Goal: Task Accomplishment & Management: Use online tool/utility

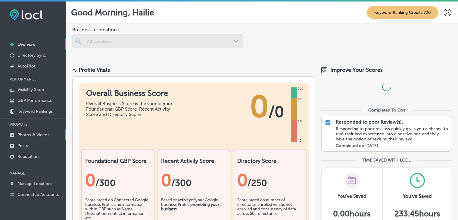
click at [48, 134] on p "Photos & Videos" at bounding box center [33, 134] width 32 height 5
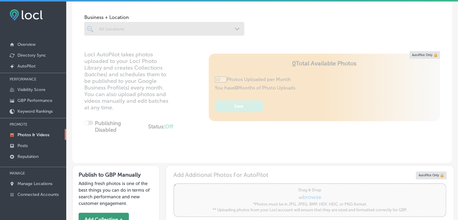
scroll to position [90, 0]
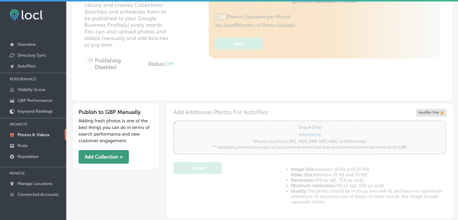
click at [120, 152] on button "Add Collection +" at bounding box center [104, 157] width 50 height 14
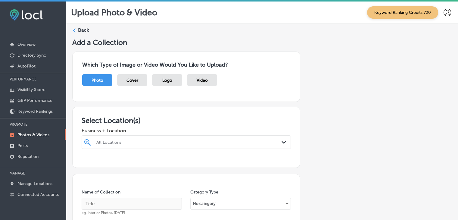
click at [136, 141] on div "All Locations Path Created with Sketch." at bounding box center [186, 142] width 209 height 14
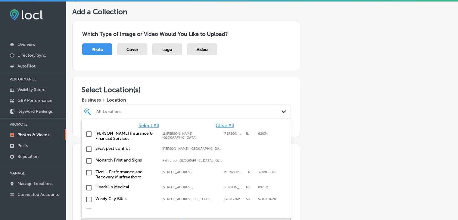
scroll to position [31, 0]
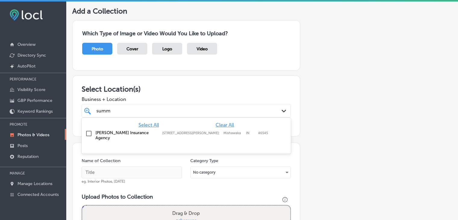
click at [125, 135] on div "[PERSON_NAME] Insurance Agency [STREET_ADDRESS][PERSON_NAME] [STREET_ADDRESS][P…" at bounding box center [186, 135] width 204 height 13
click at [129, 109] on div "summ summ" at bounding box center [177, 110] width 163 height 8
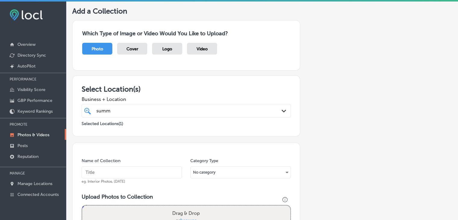
type input "summ"
click at [112, 170] on input "text" at bounding box center [132, 172] width 100 height 12
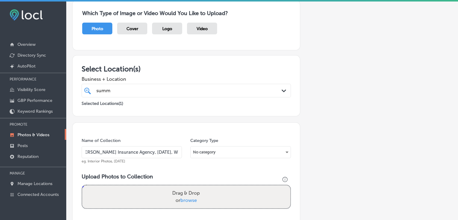
scroll to position [91, 0]
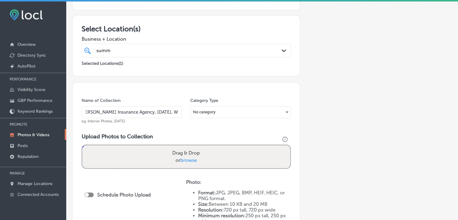
type input "[PERSON_NAME] Insurance Agency, [DATE], Week 1"
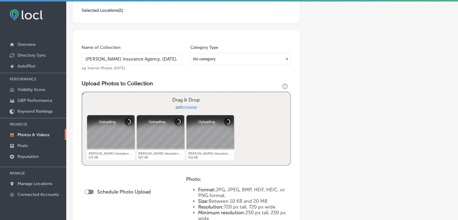
scroll to position [182, 0]
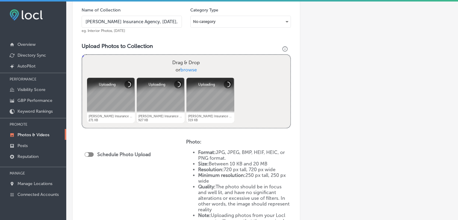
drag, startPoint x: 95, startPoint y: 155, endPoint x: 90, endPoint y: 158, distance: 5.8
click at [93, 156] on div "Schedule Photo Upload" at bounding box center [119, 154] width 69 height 6
click at [90, 158] on div "Schedule Photo Upload" at bounding box center [119, 155] width 69 height 14
click at [91, 157] on div "Schedule Photo Upload" at bounding box center [119, 155] width 69 height 14
click at [91, 154] on div at bounding box center [89, 154] width 9 height 5
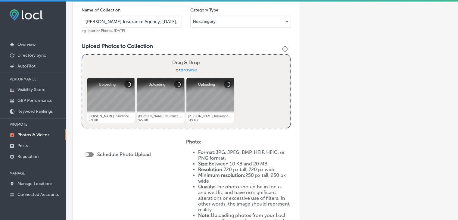
checkbox input "true"
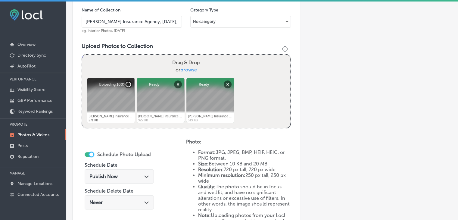
click at [115, 181] on div "Publish Now Path Created with Sketch." at bounding box center [119, 176] width 69 height 14
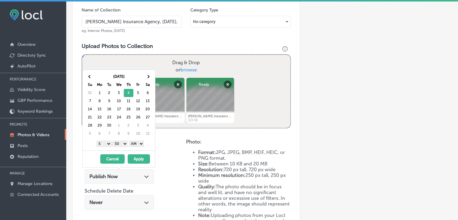
click at [108, 143] on select "1 2 3 4 5 6 7 8 9 10 11 12" at bounding box center [103, 143] width 15 height 7
drag, startPoint x: 117, startPoint y: 140, endPoint x: 119, endPoint y: 144, distance: 4.6
click at [118, 143] on select "00 10 20 30 40 50" at bounding box center [120, 143] width 15 height 7
click at [135, 144] on select "AM PM" at bounding box center [136, 143] width 15 height 7
click at [139, 156] on button "Apply" at bounding box center [139, 158] width 22 height 9
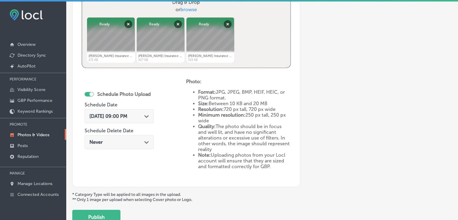
click at [99, 185] on div "Name of Collection [PERSON_NAME] Insurance Agency, [DATE], Week 1 eg. Interior …" at bounding box center [186, 59] width 228 height 255
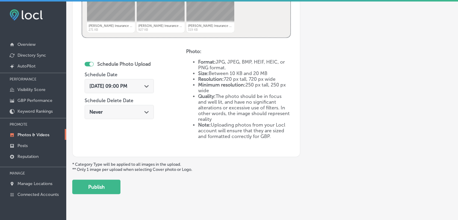
click at [103, 206] on div "Upload Photo & Video Keyword Ranking Credits: 720 Back Add a Collection Which T…" at bounding box center [261, 112] width 391 height 220
click at [108, 186] on button "Publish" at bounding box center [96, 186] width 48 height 14
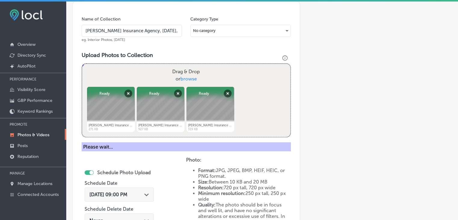
scroll to position [172, 0]
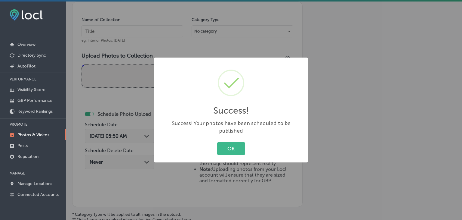
click at [124, 41] on div "Success! × Success! Your photos have been scheduled to be published OK Cancel" at bounding box center [231, 110] width 462 height 220
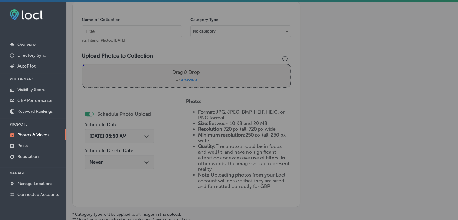
click at [126, 34] on input "text" at bounding box center [132, 31] width 100 height 12
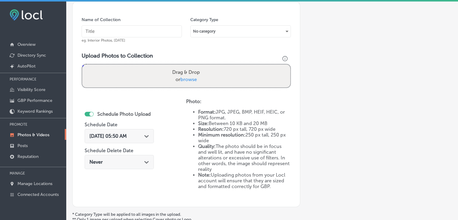
paste input "[PERSON_NAME] Insurance Agency, [DATE], Week"
type input "[PERSON_NAME] Insurance Agency, [DATE], Week 2"
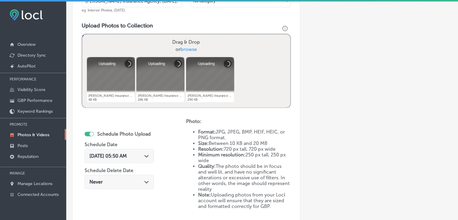
scroll to position [232, 0]
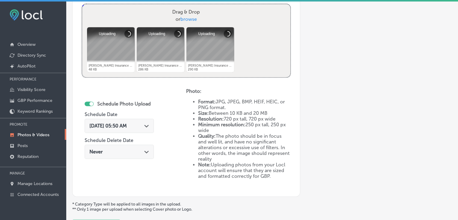
click at [131, 133] on div "[DATE] 05:50 AM Path Created with Sketch." at bounding box center [119, 127] width 69 height 20
click at [141, 117] on div "[DATE] 05:50 AM Path Created with Sketch." at bounding box center [119, 127] width 69 height 20
click at [138, 117] on div "Schedule Photo Upload Schedule Date [DATE] 05:50 AM Path Created with Sketch. S…" at bounding box center [119, 130] width 69 height 65
click at [138, 119] on div "[DATE] 05:50 AM Path Created with Sketch." at bounding box center [119, 126] width 69 height 14
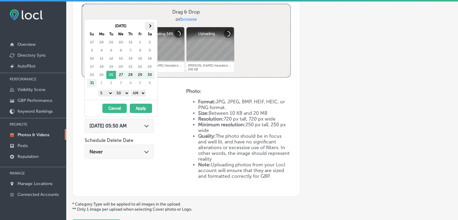
click at [148, 27] on th at bounding box center [150, 26] width 10 height 8
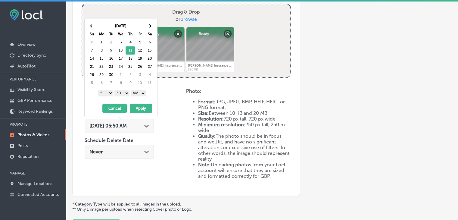
click at [111, 90] on select "1 2 3 4 5 6 7 8 9 10 11 12" at bounding box center [105, 93] width 15 height 7
click at [124, 92] on select "00 10 20 30 40 50" at bounding box center [121, 93] width 15 height 7
click at [144, 93] on select "AM PM" at bounding box center [138, 93] width 15 height 7
click at [143, 105] on button "Apply" at bounding box center [141, 107] width 22 height 9
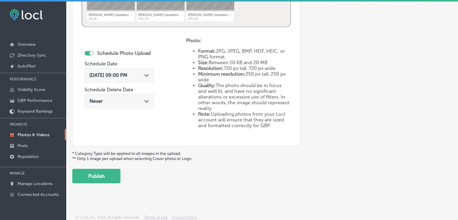
click at [114, 174] on button "Publish" at bounding box center [96, 175] width 48 height 14
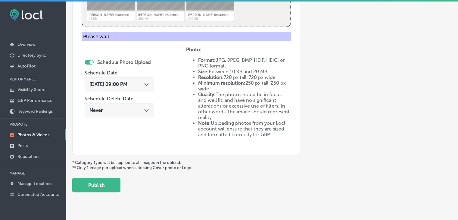
scroll to position [132, 0]
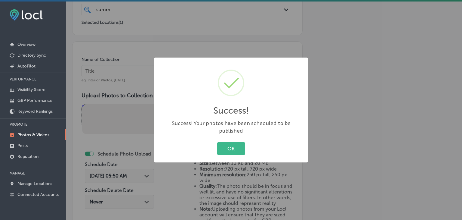
click at [118, 83] on div "Success! × Success! Your photos have been scheduled to be published OK Cancel" at bounding box center [231, 110] width 462 height 220
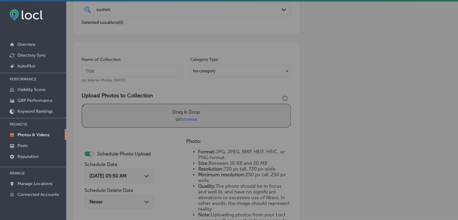
click at [121, 69] on input "text" at bounding box center [132, 71] width 100 height 12
paste input "[PERSON_NAME] Insurance Agency, [DATE], Week"
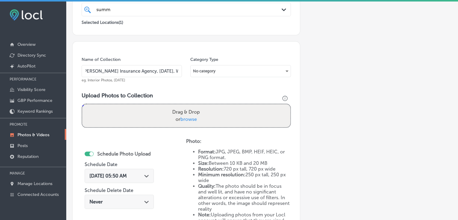
scroll to position [0, 6]
type input "[PERSON_NAME] Insurance Agency, [DATE], Week 3"
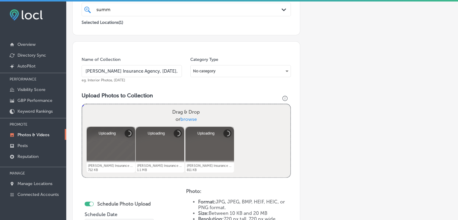
scroll to position [193, 0]
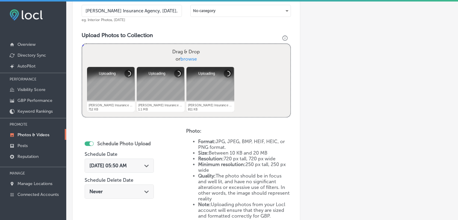
click at [127, 164] on span "[DATE] 05:50 AM" at bounding box center [107, 165] width 37 height 6
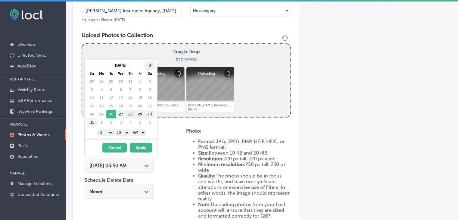
click at [150, 66] on th at bounding box center [150, 65] width 10 height 8
click at [106, 129] on select "1 2 3 4 5 6 7 8 9 10 11 12" at bounding box center [105, 132] width 15 height 7
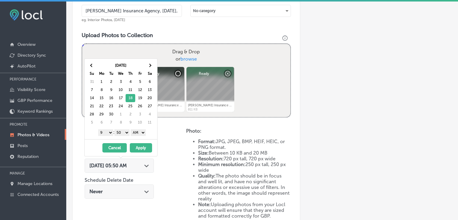
click at [127, 132] on select "00 10 20 30 40 50" at bounding box center [121, 132] width 15 height 7
click at [148, 128] on div "1 2 3 4 5 6 7 8 9 10 11 12 : 00 10 20 30 40 50 AM PM" at bounding box center [122, 132] width 70 height 9
click at [144, 131] on select "AM PM" at bounding box center [138, 132] width 15 height 7
click at [143, 144] on button "Apply" at bounding box center [141, 147] width 22 height 9
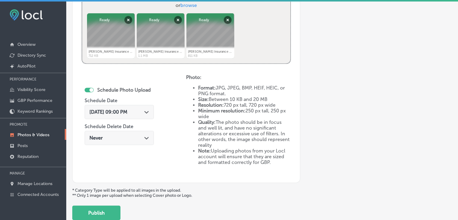
scroll to position [283, 0]
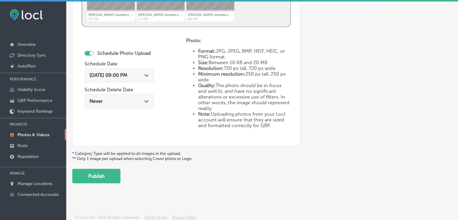
click at [116, 181] on button "Publish" at bounding box center [96, 175] width 48 height 14
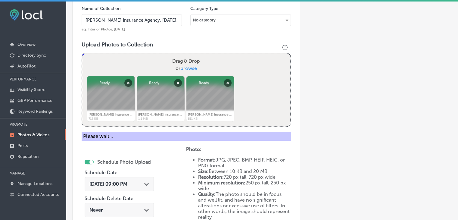
scroll to position [132, 0]
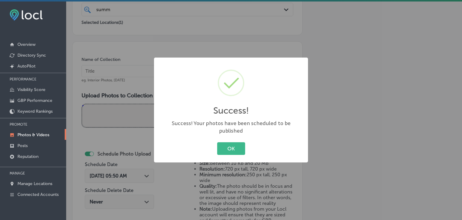
click at [128, 87] on div "Success! × Success! Your photos have been scheduled to be published OK Cancel" at bounding box center [231, 110] width 462 height 220
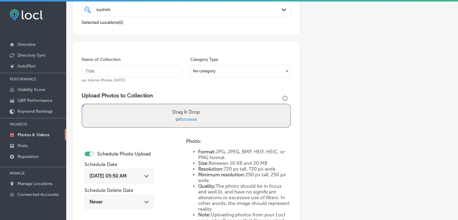
click at [123, 74] on input "text" at bounding box center [132, 71] width 100 height 12
paste input "[PERSON_NAME] Insurance Agency, [DATE], Week"
type input "[PERSON_NAME] Insurance Agency, [DATE], Week 4"
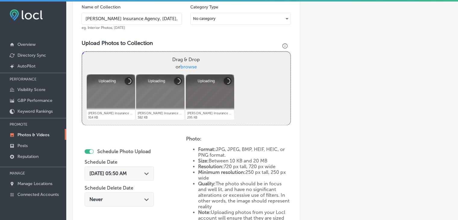
scroll to position [223, 0]
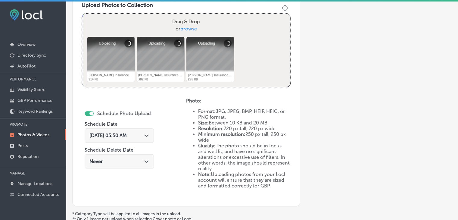
drag, startPoint x: 131, startPoint y: 133, endPoint x: 137, endPoint y: 116, distance: 18.1
click at [127, 133] on span "[DATE] 05:50 AM" at bounding box center [107, 135] width 37 height 6
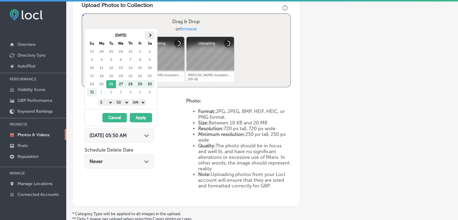
click at [149, 38] on th at bounding box center [150, 35] width 10 height 8
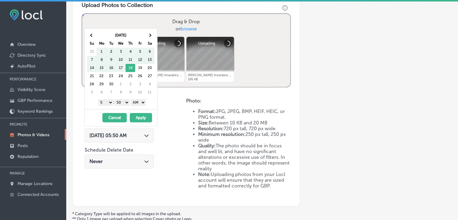
click at [149, 38] on th at bounding box center [150, 35] width 10 height 8
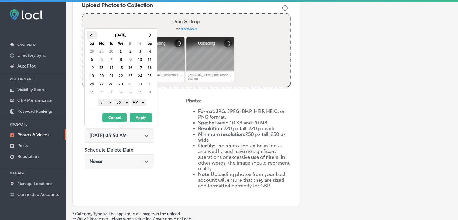
click at [96, 34] on th at bounding box center [92, 35] width 10 height 8
click at [108, 103] on select "1 2 3 4 5 6 7 8 9 10 11 12" at bounding box center [105, 102] width 15 height 7
drag, startPoint x: 121, startPoint y: 100, endPoint x: 123, endPoint y: 103, distance: 3.9
click at [121, 100] on select "00 10 20 30 40 50" at bounding box center [121, 102] width 15 height 7
drag, startPoint x: 131, startPoint y: 106, endPoint x: 142, endPoint y: 104, distance: 10.6
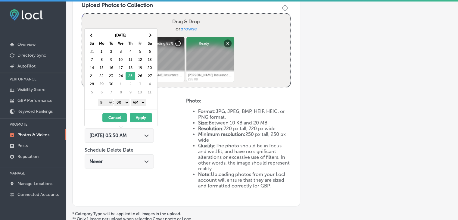
click at [142, 100] on select "AM PM" at bounding box center [138, 102] width 15 height 7
click at [131, 99] on select "AM PM" at bounding box center [138, 102] width 15 height 7
drag, startPoint x: 142, startPoint y: 100, endPoint x: 142, endPoint y: 104, distance: 3.3
click at [142, 100] on select "AM PM" at bounding box center [138, 102] width 15 height 7
click at [139, 116] on button "Apply" at bounding box center [141, 117] width 22 height 9
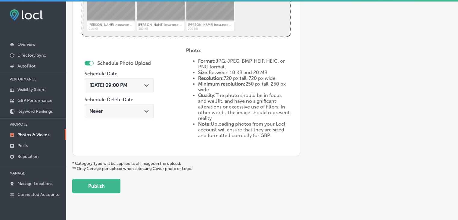
scroll to position [283, 0]
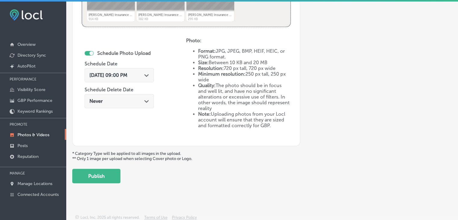
drag, startPoint x: 104, startPoint y: 184, endPoint x: 103, endPoint y: 177, distance: 7.3
click at [104, 184] on div "Upload Photo & Video Keyword Ranking Credits: 720 Back Add a Collection Which T…" at bounding box center [261, 112] width 391 height 220
click at [103, 177] on button "Publish" at bounding box center [96, 175] width 48 height 14
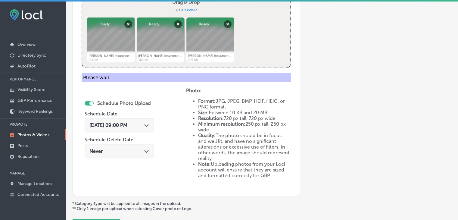
scroll to position [193, 0]
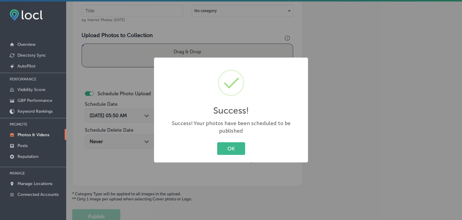
click at [147, 16] on div "Success! × Success! Your photos have been scheduled to be published OK Cancel" at bounding box center [231, 110] width 462 height 220
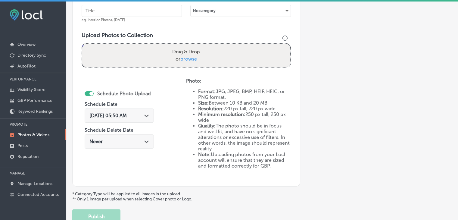
click at [147, 12] on input "text" at bounding box center [132, 11] width 100 height 12
paste input "[PERSON_NAME] Insurance Agency, [DATE], Week"
click at [147, 9] on input "[PERSON_NAME] Insurance Agency, [DATE], Week" at bounding box center [132, 11] width 100 height 12
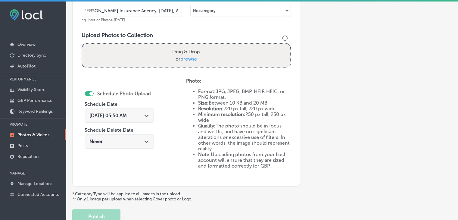
scroll to position [0, 5]
type input "[PERSON_NAME] Insurance Agency, [DATE], Week 1"
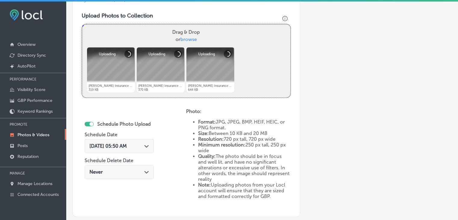
scroll to position [223, 0]
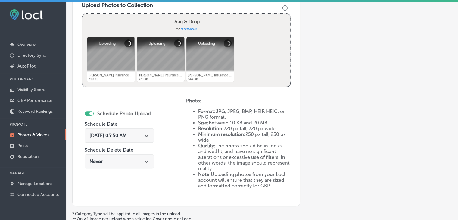
click at [141, 134] on div "[DATE] 05:50 AM Path Created with Sketch." at bounding box center [119, 135] width 60 height 6
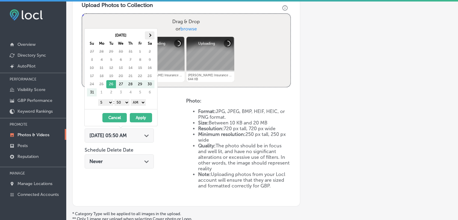
click at [147, 36] on th at bounding box center [150, 35] width 10 height 8
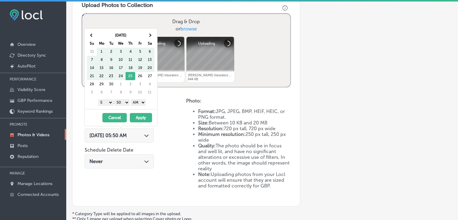
click at [147, 36] on th at bounding box center [150, 35] width 10 height 8
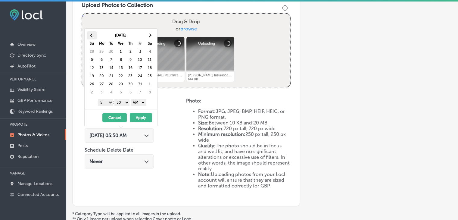
click at [94, 33] on th at bounding box center [92, 35] width 10 height 8
click at [107, 105] on select "1 2 3 4 5 6 7 8 9 10 11 12" at bounding box center [105, 102] width 15 height 7
click at [122, 102] on select "00 10 20 30 40 50" at bounding box center [121, 102] width 15 height 7
click at [138, 102] on select "AM PM" at bounding box center [138, 102] width 15 height 7
click at [138, 113] on button "Apply" at bounding box center [141, 117] width 22 height 9
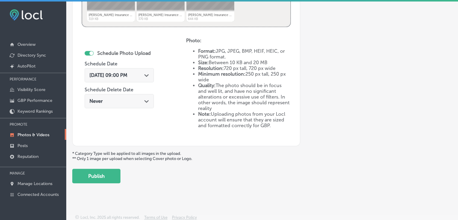
drag, startPoint x: 116, startPoint y: 174, endPoint x: 123, endPoint y: 162, distance: 14.0
click at [116, 174] on button "Publish" at bounding box center [96, 175] width 48 height 14
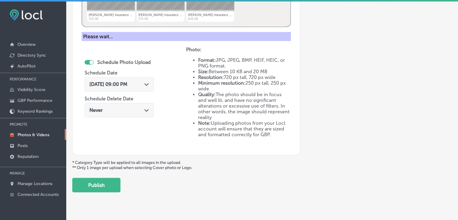
scroll to position [162, 0]
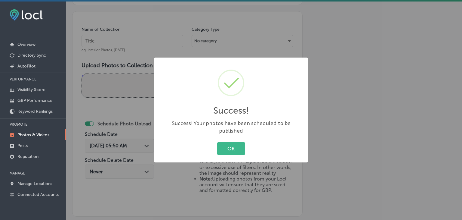
click at [142, 47] on div "Success! × Success! Your photos have been scheduled to be published OK Cancel" at bounding box center [231, 110] width 462 height 220
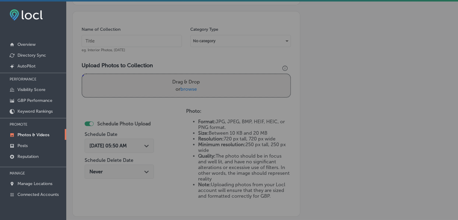
click at [142, 44] on input "text" at bounding box center [132, 41] width 100 height 12
paste input "[PERSON_NAME] Insurance Agency, [DATE], Week"
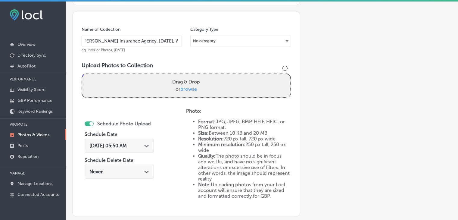
scroll to position [0, 6]
type input "[PERSON_NAME] Insurance Agency, [DATE], Week 2"
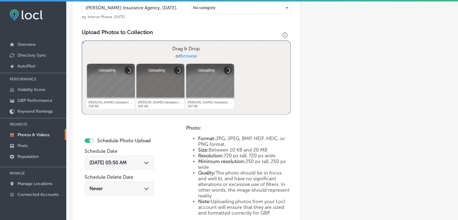
scroll to position [223, 0]
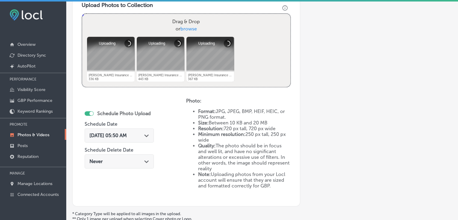
click at [133, 130] on div "[DATE] 05:50 AM Path Created with Sketch." at bounding box center [119, 135] width 69 height 14
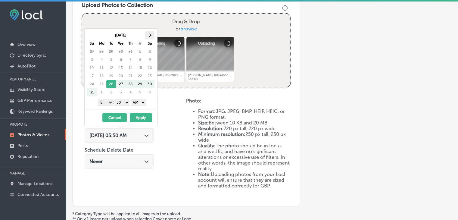
click at [145, 34] on th at bounding box center [150, 35] width 10 height 8
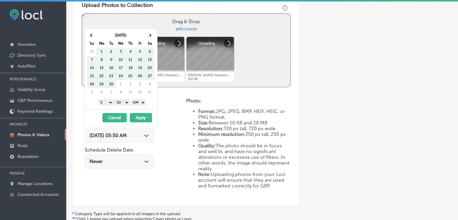
click at [145, 34] on th at bounding box center [150, 35] width 10 height 8
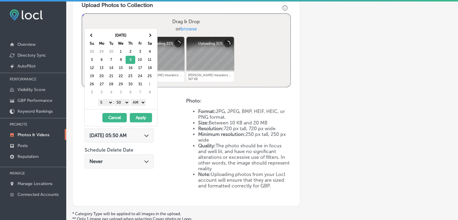
click at [107, 101] on select "1 2 3 4 5 6 7 8 9 10 11 12" at bounding box center [105, 102] width 15 height 7
click at [121, 101] on select "00 10 20 30 40 50" at bounding box center [121, 102] width 15 height 7
click at [145, 98] on div "1 2 3 4 5 6 7 8 9 10 11 12 : 00 10 20 30 40 50 AM PM" at bounding box center [122, 101] width 70 height 9
click at [143, 98] on div "1 2 3 4 5 6 7 8 9 10 11 12 : 00 10 20 30 40 50 AM PM" at bounding box center [122, 101] width 70 height 9
click at [141, 106] on div "[DATE] Su Mo Tu We Th Fr Sa 28 29 30 1 2 3 4 5 6 7 8 9 10 11 12 13 14 15 16 17 …" at bounding box center [121, 69] width 73 height 80
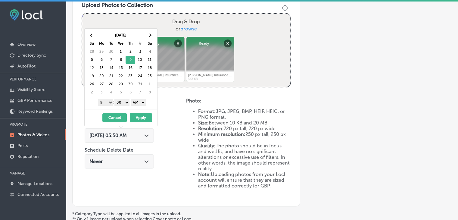
click at [141, 104] on select "AM PM" at bounding box center [138, 102] width 15 height 7
click at [141, 115] on button "Apply" at bounding box center [141, 117] width 22 height 9
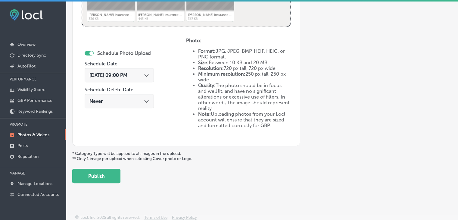
click at [107, 174] on button "Publish" at bounding box center [96, 175] width 48 height 14
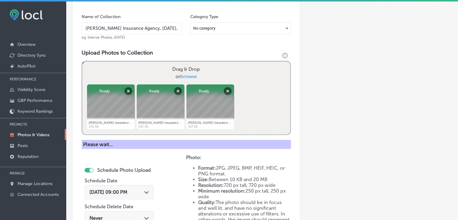
scroll to position [162, 0]
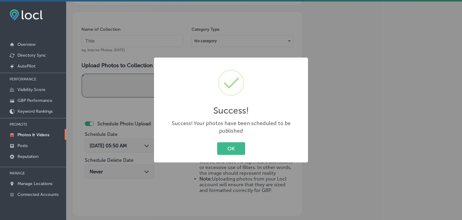
click at [111, 64] on div "Success! × Success! Your photos have been scheduled to be published OK Cancel" at bounding box center [231, 110] width 462 height 220
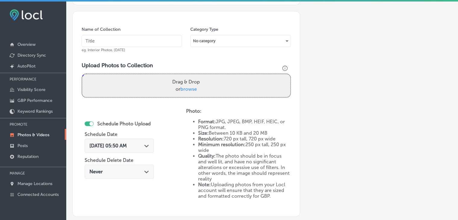
click at [123, 42] on input "text" at bounding box center [132, 41] width 100 height 12
paste input "[PERSON_NAME] Insurance Agency, [DATE], Week"
type input "[PERSON_NAME] Insurance Agency, [DATE], Week 3"
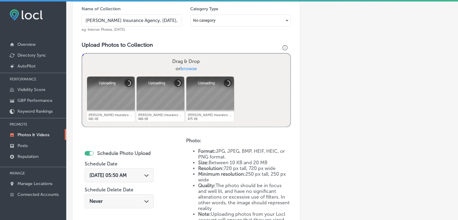
scroll to position [223, 0]
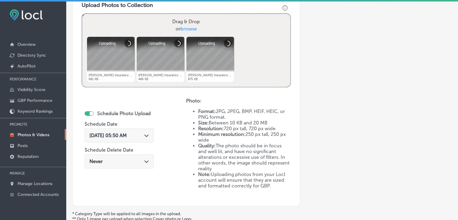
drag, startPoint x: 132, startPoint y: 133, endPoint x: 133, endPoint y: 128, distance: 5.3
click at [127, 133] on span "[DATE] 05:50 AM" at bounding box center [107, 135] width 37 height 6
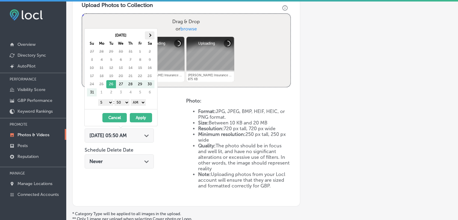
click at [154, 31] on div "[DATE] Su Mo Tu We Th Fr Sa 27 28 29 30 31 1 2 3 4 5 6 7 8 9 10 11 12 13 14 15 …" at bounding box center [121, 69] width 73 height 80
click at [153, 31] on th at bounding box center [150, 35] width 10 height 8
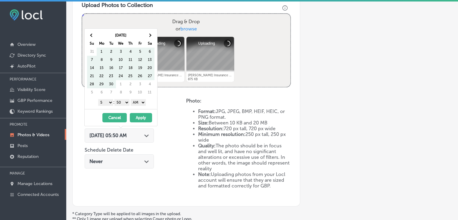
click at [153, 31] on th at bounding box center [150, 35] width 10 height 8
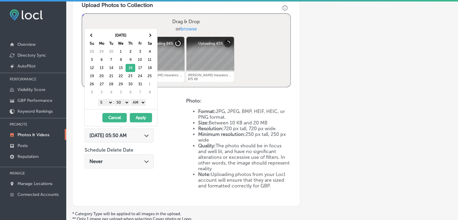
drag, startPoint x: 106, startPoint y: 99, endPoint x: 107, endPoint y: 103, distance: 4.0
click at [106, 99] on select "1 2 3 4 5 6 7 8 9 10 11 12" at bounding box center [105, 102] width 15 height 7
click at [124, 99] on select "00 10 20 30 40 50" at bounding box center [121, 102] width 15 height 7
click at [144, 116] on button "Apply" at bounding box center [141, 117] width 22 height 9
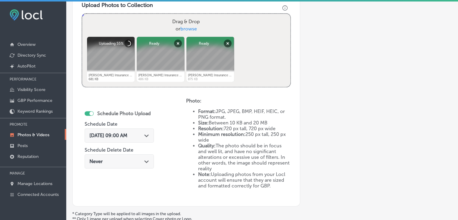
click at [134, 138] on div "[DATE] 09:00 AM Path Created with Sketch." at bounding box center [119, 135] width 69 height 14
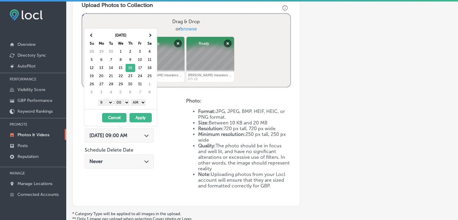
click at [142, 103] on select "AM PM" at bounding box center [138, 102] width 15 height 7
click at [138, 116] on button "Apply" at bounding box center [140, 117] width 22 height 9
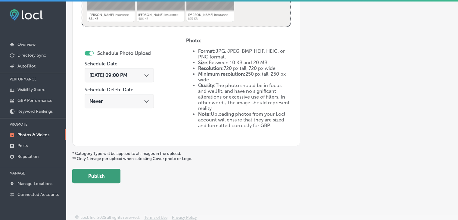
click at [106, 178] on button "Publish" at bounding box center [96, 175] width 48 height 14
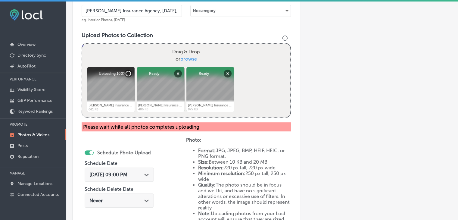
scroll to position [253, 0]
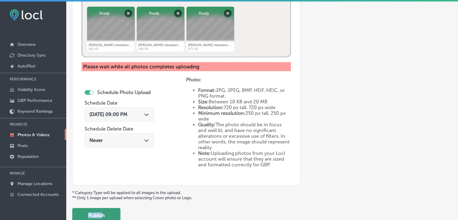
click at [103, 207] on div "Add a Collection Which Type of Image or Video Would You Like to Upload? Photo C…" at bounding box center [261, 3] width 379 height 437
click at [103, 209] on button "Publish" at bounding box center [96, 215] width 48 height 14
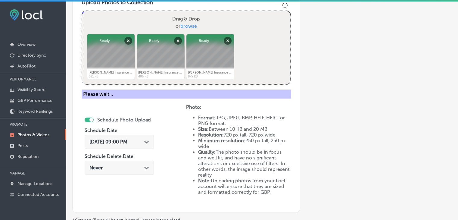
scroll to position [233, 0]
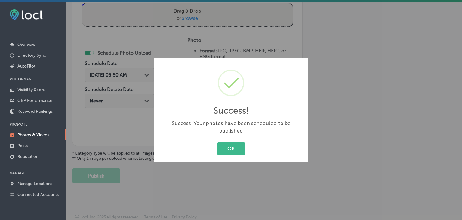
click at [138, 62] on div "Success! × Success! Your photos have been scheduled to be published OK Cancel" at bounding box center [231, 110] width 462 height 220
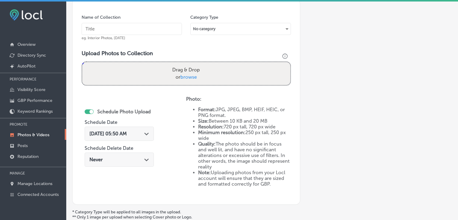
scroll to position [173, 0]
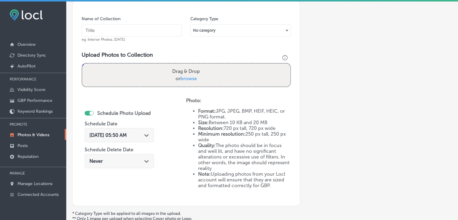
click at [137, 23] on div "Name of Collection eg. Interior Photos, [DATE]" at bounding box center [132, 29] width 100 height 26
click at [139, 26] on input "text" at bounding box center [132, 30] width 100 height 12
paste input "[PERSON_NAME] Insurance Agency, [DATE], Week"
type input "[PERSON_NAME] Insurance Agency, [DATE], Week 4"
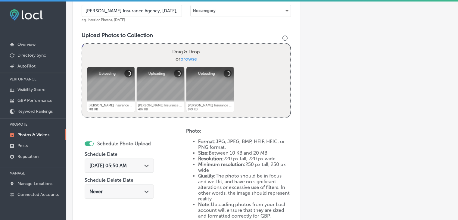
scroll to position [203, 0]
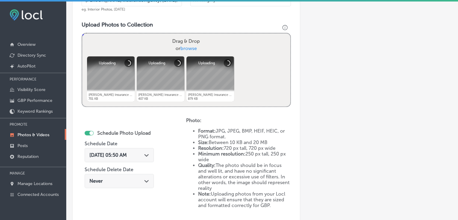
click at [144, 154] on div "[DATE] 05:50 AM Path Created with Sketch." at bounding box center [119, 155] width 60 height 6
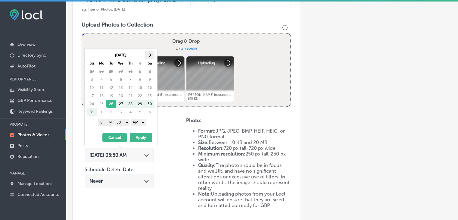
click at [149, 58] on th at bounding box center [150, 55] width 10 height 8
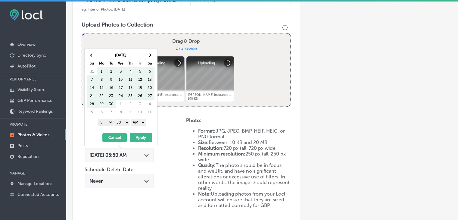
click at [149, 58] on th at bounding box center [150, 55] width 10 height 8
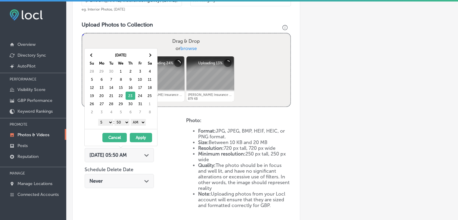
click at [109, 120] on select "1 2 3 4 5 6 7 8 9 10 11 12" at bounding box center [105, 122] width 15 height 7
click at [122, 121] on select "00 10 20 30 40 50" at bounding box center [121, 122] width 15 height 7
click at [140, 119] on select "AM PM" at bounding box center [138, 122] width 15 height 7
click at [138, 133] on button "Apply" at bounding box center [141, 137] width 22 height 9
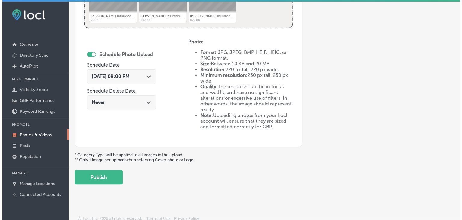
scroll to position [283, 0]
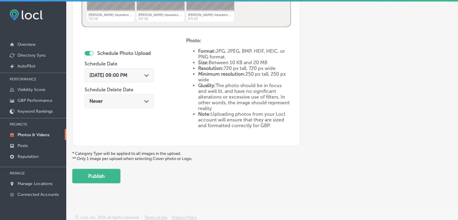
click at [93, 159] on p "* Category Type will be applied to all images in the upload. ** Only 1 image pe…" at bounding box center [261, 156] width 379 height 10
click at [99, 179] on button "Publish" at bounding box center [96, 175] width 48 height 14
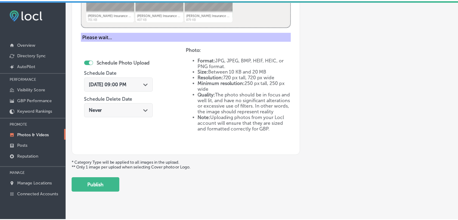
scroll to position [233, 0]
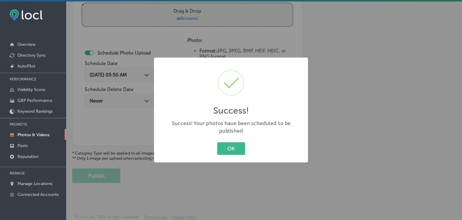
click at [196, 49] on div "Success! × Success! Your photos have been scheduled to be published OK Cancel" at bounding box center [231, 110] width 462 height 220
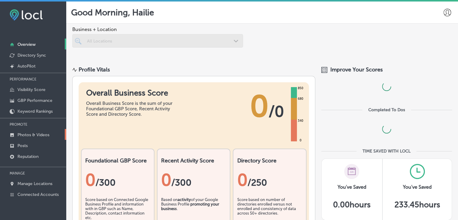
click at [42, 138] on link "Photos & Videos" at bounding box center [33, 134] width 66 height 11
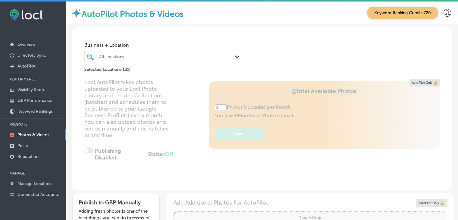
click at [182, 53] on div "All Locations" at bounding box center [164, 56] width 136 height 9
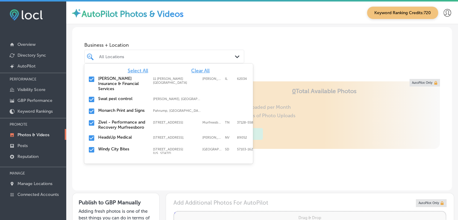
type input "5"
click at [192, 75] on div "Babcock Insurance & Financial Services 11 Glen Ed Professional Park, Glen Carbo…" at bounding box center [169, 84] width 164 height 18
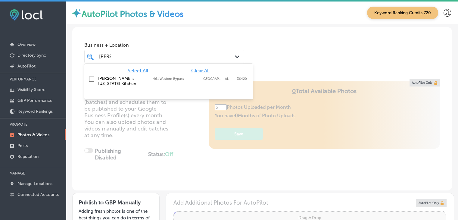
click at [193, 79] on label "461 Western Bypass" at bounding box center [176, 79] width 46 height 4
type input "pope"
click at [220, 32] on div "Business + Location option 461 Western Bypass, selected. option 461 Western Byp…" at bounding box center [261, 50] width 379 height 46
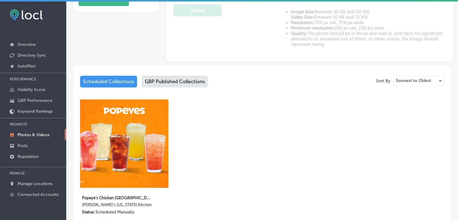
scroll to position [157, 0]
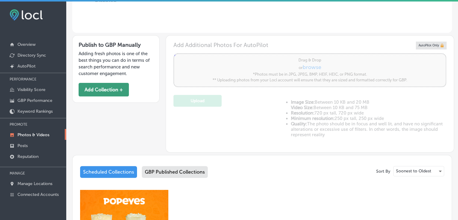
click at [87, 83] on button "Add Collection +" at bounding box center [104, 90] width 50 height 14
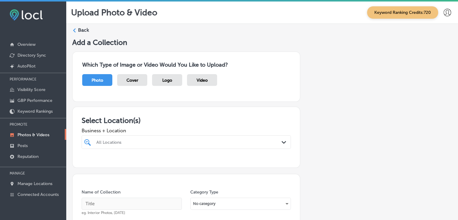
scroll to position [30, 0]
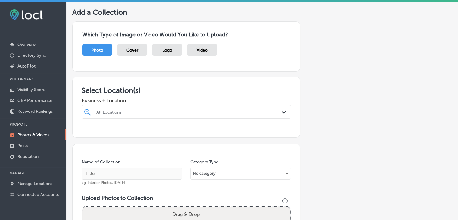
click at [149, 106] on div "All Locations Path Created with Sketch." at bounding box center [186, 112] width 209 height 14
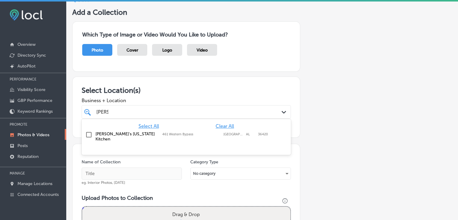
click at [197, 129] on div "Popeye's Louisiana Kitchen 461 Western Bypass, Andalusia, AL, 36420 461 Western…" at bounding box center [186, 136] width 209 height 15
type input "pope"
click at [188, 94] on div "Business + Location option 461 Western Bypass, selected. option 461 Western Byp…" at bounding box center [186, 106] width 209 height 24
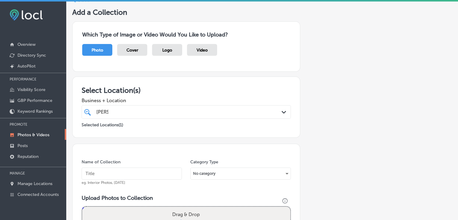
click at [121, 174] on input "text" at bounding box center [132, 173] width 100 height 12
paste input "Popeye's Chicken Andalusia - Six Chicks LLC"
drag, startPoint x: 144, startPoint y: 174, endPoint x: 202, endPoint y: 159, distance: 60.1
click at [202, 159] on div "Name of Collection Popeye's Chicken Andalusia - Six Chicks LLC eg. Interior Pho…" at bounding box center [186, 172] width 209 height 26
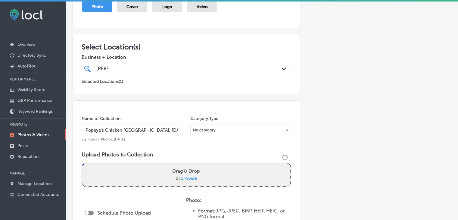
scroll to position [90, 0]
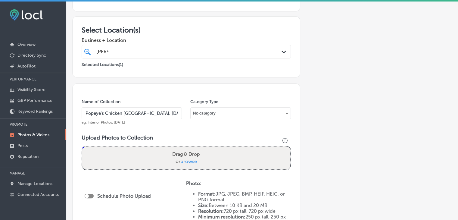
click at [150, 110] on input "Popeye's Chicken Andalusia, Sep 2025, Week" at bounding box center [132, 113] width 100 height 12
type input "Popeye's Chicken Andalusia, Sep 2025, Week 1"
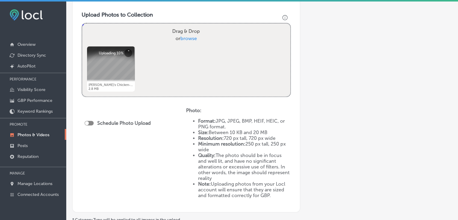
scroll to position [241, 0]
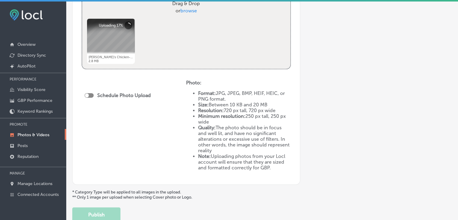
click at [89, 94] on div at bounding box center [89, 95] width 9 height 5
checkbox input "true"
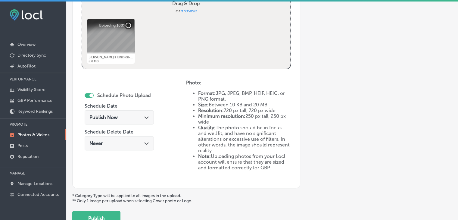
click at [138, 120] on div "Publish Now Path Created with Sketch." at bounding box center [119, 117] width 69 height 14
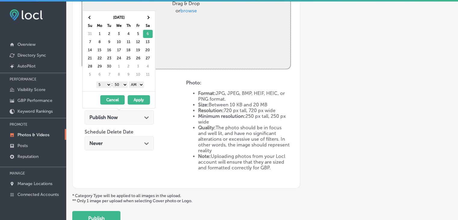
click at [100, 85] on select "1 2 3 4 5 6 7 8 9 10 11 12" at bounding box center [103, 84] width 15 height 7
drag, startPoint x: 123, startPoint y: 87, endPoint x: 124, endPoint y: 84, distance: 3.1
click at [124, 84] on select "00 10 20 30 40 50" at bounding box center [120, 84] width 15 height 7
click at [132, 85] on select "AM PM" at bounding box center [136, 84] width 15 height 7
drag, startPoint x: 139, startPoint y: 95, endPoint x: 142, endPoint y: 96, distance: 3.2
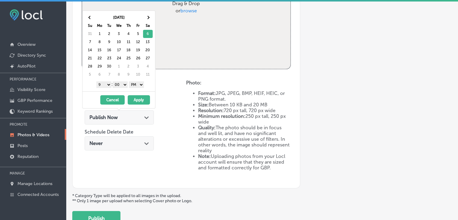
click at [139, 95] on button "Apply" at bounding box center [139, 99] width 22 height 9
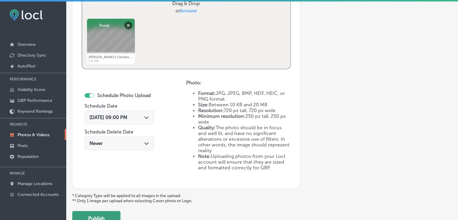
click at [99, 212] on button "Publish" at bounding box center [96, 218] width 48 height 14
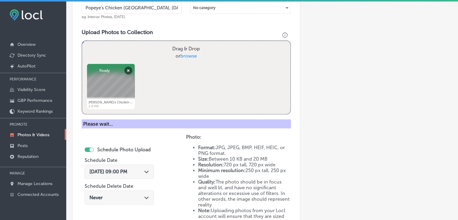
scroll to position [120, 0]
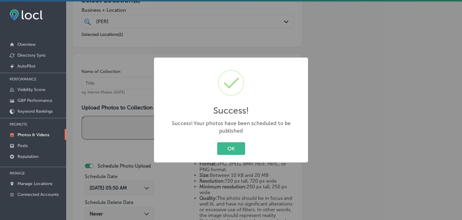
click at [134, 87] on div "Success! × Success! Your photos have been scheduled to be published OK Cancel" at bounding box center [231, 110] width 462 height 220
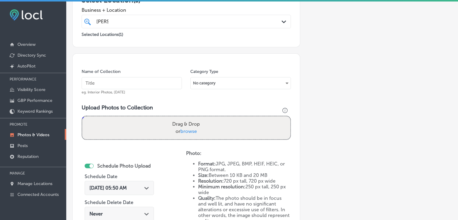
click at [134, 86] on input "text" at bounding box center [132, 83] width 100 height 12
paste input "Popeye's Chicken Andalusia, Sep 2025, Week"
type input "Popeye's Chicken Andalusia, Sep 2025, Week 2"
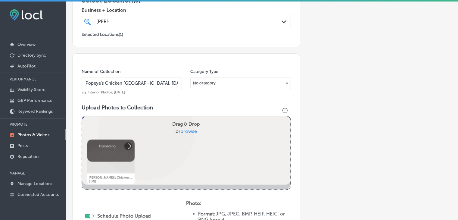
scroll to position [181, 0]
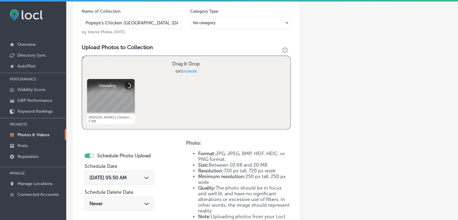
click at [127, 178] on span "[DATE] 05:50 AM" at bounding box center [107, 177] width 37 height 6
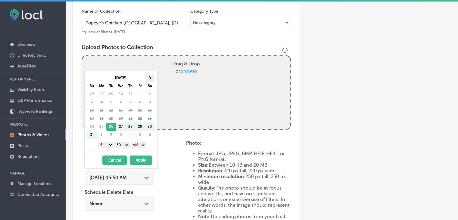
click at [152, 76] on th at bounding box center [150, 78] width 10 height 8
click at [109, 143] on select "1 2 3 4 5 6 7 8 9 10 11 12" at bounding box center [105, 144] width 15 height 7
click at [112, 140] on div "1 2 3 4 5 6 7 8 9 10 11 12 : 00 10 20 30 40 50 AM PM" at bounding box center [122, 144] width 70 height 9
click at [107, 140] on div "1 2 3 4 5 6 7 8 9 10 11 12 : 00 10 20 30 40 50 AM PM" at bounding box center [122, 144] width 70 height 9
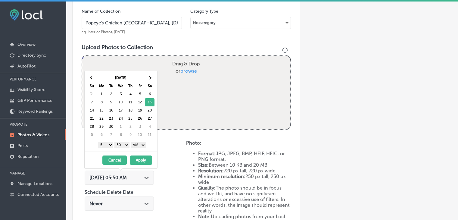
click at [106, 147] on select "1 2 3 4 5 6 7 8 9 10 11 12" at bounding box center [105, 144] width 15 height 7
click at [122, 143] on select "00 10 20 30 40 50" at bounding box center [121, 144] width 15 height 7
click at [141, 141] on select "AM PM" at bounding box center [138, 144] width 15 height 7
click at [131, 141] on select "AM PM" at bounding box center [138, 144] width 15 height 7
click at [140, 145] on select "AM PM" at bounding box center [138, 144] width 15 height 7
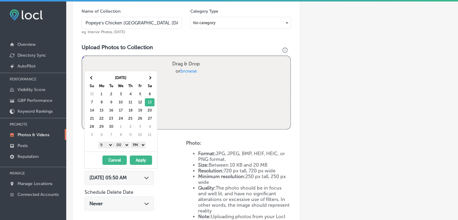
click at [139, 156] on button "Apply" at bounding box center [141, 159] width 22 height 9
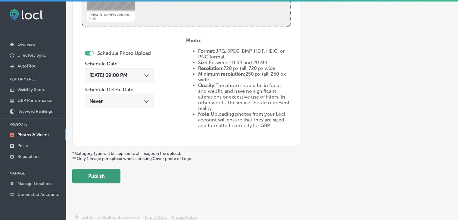
click at [110, 179] on button "Publish" at bounding box center [96, 175] width 48 height 14
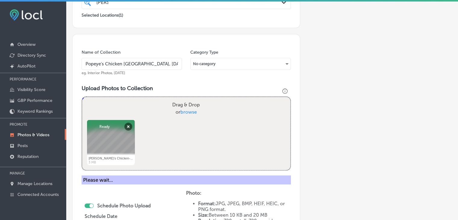
scroll to position [132, 0]
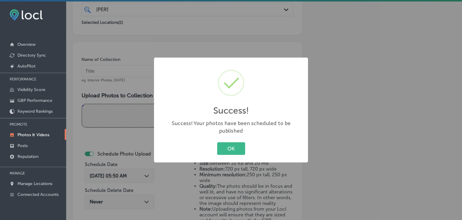
click at [123, 72] on div "Success! × Success! Your photos have been scheduled to be published OK Cancel" at bounding box center [231, 110] width 462 height 220
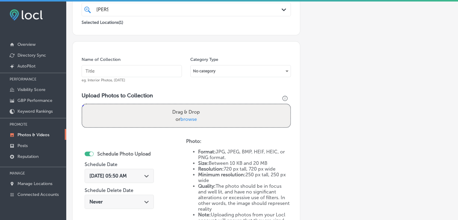
click at [123, 72] on input "text" at bounding box center [132, 71] width 100 height 12
paste input "Popeye's Chicken Andalusia, Sep 2025, Week"
type input "Popeye's Chicken Andalusia, Sep 2025, Week 3"
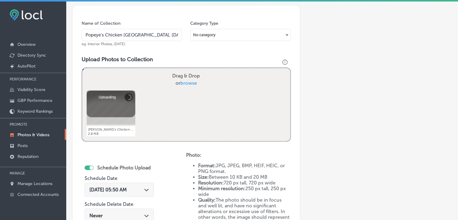
scroll to position [193, 0]
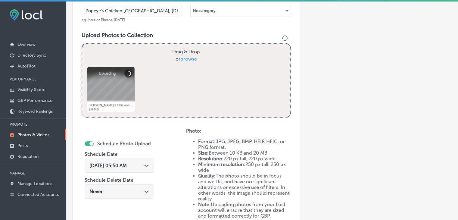
click at [125, 162] on span "[DATE] 05:50 AM" at bounding box center [107, 165] width 37 height 6
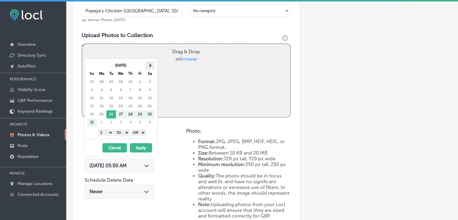
click at [148, 68] on th at bounding box center [150, 65] width 10 height 8
click at [104, 132] on select "1 2 3 4 5 6 7 8 9 10 11 12" at bounding box center [105, 132] width 15 height 7
click at [120, 131] on select "00 10 20 30 40 50" at bounding box center [121, 132] width 15 height 7
drag, startPoint x: 131, startPoint y: 135, endPoint x: 136, endPoint y: 134, distance: 4.7
click at [135, 132] on select "AM PM" at bounding box center [138, 132] width 15 height 7
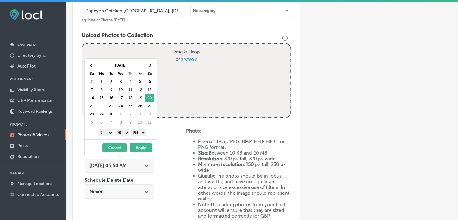
click at [137, 143] on button "Apply" at bounding box center [141, 147] width 22 height 9
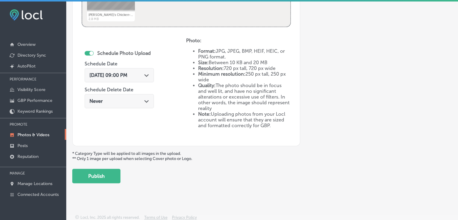
click at [103, 174] on button "Publish" at bounding box center [96, 175] width 48 height 14
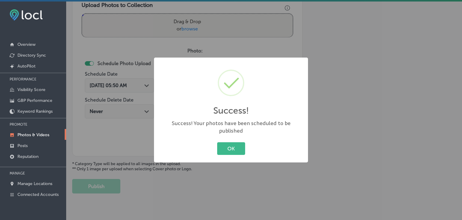
click at [136, 20] on div "Success! × Success! Your photos have been scheduled to be published OK Cancel" at bounding box center [231, 110] width 462 height 220
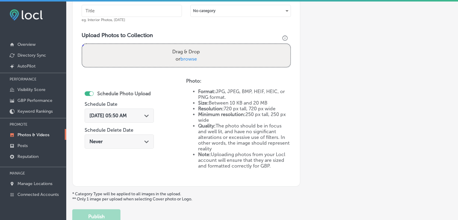
click at [140, 20] on div "Name of Collection eg. Interior Photos, [DATE]" at bounding box center [132, 9] width 100 height 26
drag, startPoint x: 141, startPoint y: 18, endPoint x: 141, endPoint y: 11, distance: 7.2
click at [141, 17] on div "Name of Collection eg. Interior Photos, [DATE]" at bounding box center [132, 9] width 100 height 26
click at [141, 11] on input "text" at bounding box center [132, 11] width 100 height 12
paste input "Popeye's Chicken Andalusia, Sep 2025, Week"
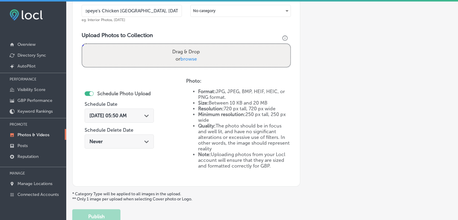
scroll to position [0, 6]
type input "Popeye's Chicken Andalusia, Sep 2025, Week 4"
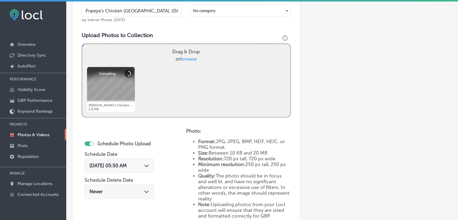
click at [139, 157] on div "[DATE] 05:50 AM Path Created with Sketch." at bounding box center [119, 167] width 69 height 20
click at [139, 158] on div "[DATE] 05:50 AM Path Created with Sketch." at bounding box center [119, 165] width 69 height 14
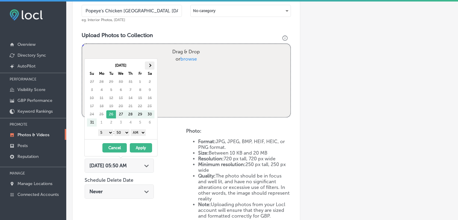
click at [149, 64] on span at bounding box center [149, 65] width 3 height 3
click at [106, 131] on select "1 2 3 4 5 6 7 8 9 10 11 12" at bounding box center [105, 132] width 15 height 7
click at [131, 133] on div "1 2 3 4 5 6 7 8 9 10 11 12 : 00 10 20 30 40 50 AM PM" at bounding box center [122, 132] width 70 height 9
click at [121, 131] on select "00 10 20 30 40 50" at bounding box center [121, 132] width 15 height 7
click at [152, 128] on div "1 2 3 4 5 6 7 8 9 10 11 12 : 00 10 20 30 40 50 AM PM" at bounding box center [122, 132] width 70 height 9
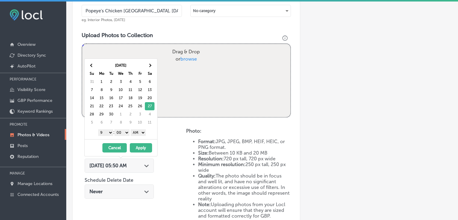
drag, startPoint x: 150, startPoint y: 130, endPoint x: 142, endPoint y: 130, distance: 8.4
click at [149, 130] on div "1 2 3 4 5 6 7 8 9 10 11 12 : 00 10 20 30 40 50 AM PM" at bounding box center [122, 132] width 70 height 9
click at [142, 130] on select "AM PM" at bounding box center [138, 132] width 15 height 7
click at [143, 145] on button "Apply" at bounding box center [141, 147] width 22 height 9
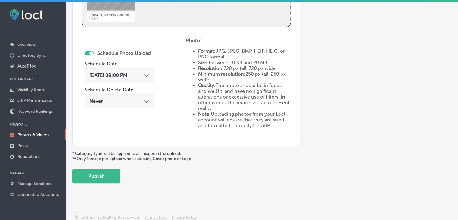
drag, startPoint x: 101, startPoint y: 177, endPoint x: 112, endPoint y: 168, distance: 14.3
click at [101, 177] on button "Publish" at bounding box center [96, 175] width 48 height 14
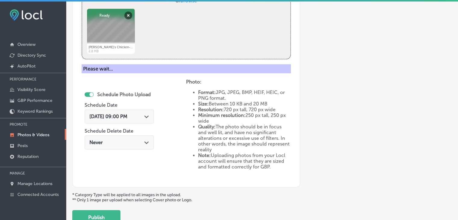
scroll to position [193, 0]
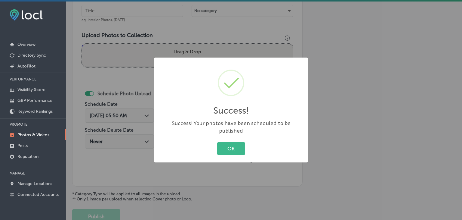
click at [125, 18] on div "Success! × Success! Your photos have been scheduled to be published OK Cancel" at bounding box center [231, 110] width 462 height 220
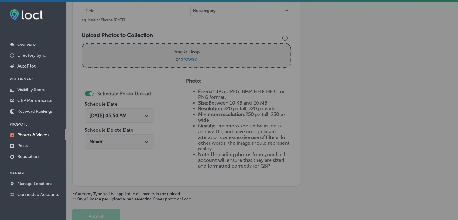
click at [127, 10] on input "text" at bounding box center [132, 11] width 100 height 12
paste input "Popeye's Chicken Andalusia, Sep 2025, Week"
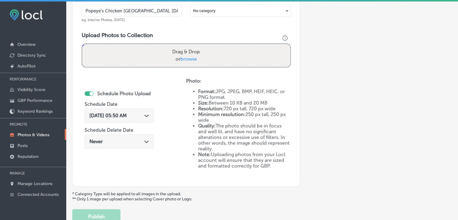
scroll to position [0, 3]
click at [148, 7] on input "Popeye's Chicken Andalusia, Sep 2025, Week" at bounding box center [132, 11] width 100 height 12
type input "Popeye's Chicken Andalusia, Oct 2025, Week 1"
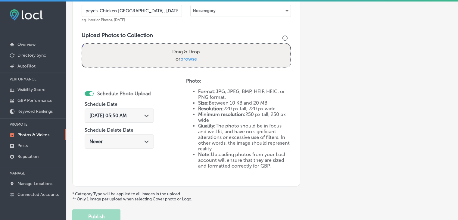
scroll to position [0, 0]
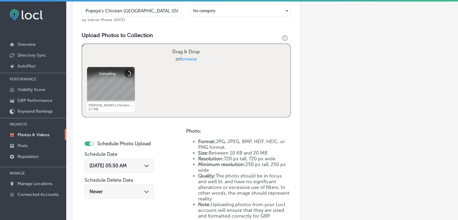
click at [136, 154] on div "Schedule Photo Upload Schedule Date [DATE] 05:50 AM Path Created with Sketch. S…" at bounding box center [119, 169] width 69 height 65
click at [127, 163] on span "[DATE] 05:50 AM" at bounding box center [107, 165] width 37 height 6
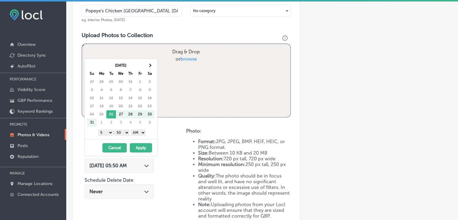
click at [149, 57] on div "Drag & Drop or browse" at bounding box center [186, 55] width 208 height 23
click at [82, 44] on input "Drag & Drop or browse" at bounding box center [186, 45] width 208 height 2
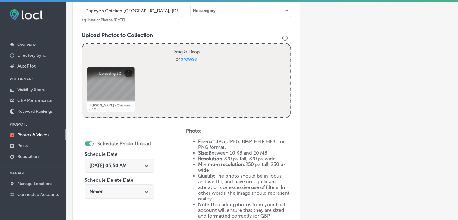
click at [147, 168] on div "[DATE] 05:50 AM Path Created with Sketch." at bounding box center [119, 165] width 69 height 14
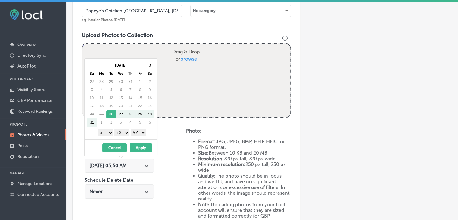
click at [150, 59] on div "[DATE] Su Mo Tu We Th Fr Sa 27 28 29 30 31 1 2 3 4 5 6 7 8 9 10 11 12 13 14 15 …" at bounding box center [121, 99] width 73 height 80
click at [149, 61] on th at bounding box center [150, 65] width 10 height 8
click at [105, 130] on select "1 2 3 4 5 6 7 8 9 10 11 12" at bounding box center [105, 132] width 15 height 7
drag, startPoint x: 118, startPoint y: 127, endPoint x: 120, endPoint y: 131, distance: 4.3
click at [119, 129] on div "1 2 3 4 5 6 7 8 9 10 11 12 : 00 10 20 30 40 50 AM PM" at bounding box center [122, 132] width 70 height 9
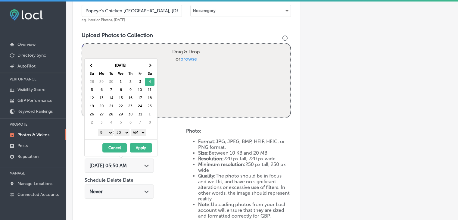
click at [120, 132] on select "00 10 20 30 40 50" at bounding box center [121, 132] width 15 height 7
drag, startPoint x: 138, startPoint y: 131, endPoint x: 138, endPoint y: 134, distance: 3.6
click at [138, 131] on select "AM PM" at bounding box center [138, 132] width 15 height 7
click at [140, 145] on button "Apply" at bounding box center [141, 147] width 22 height 9
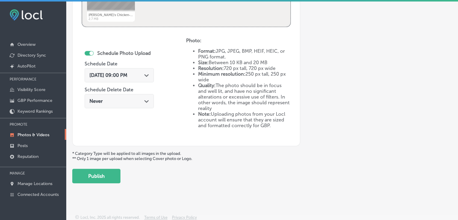
click at [113, 177] on button "Publish" at bounding box center [96, 175] width 48 height 14
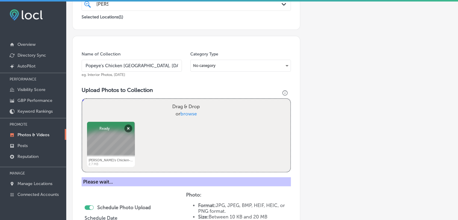
scroll to position [132, 0]
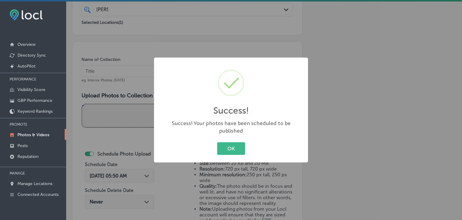
click at [149, 76] on div "Success! × Success! Your photos have been scheduled to be published OK Cancel" at bounding box center [231, 110] width 462 height 220
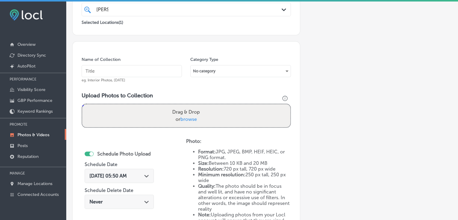
paste input "Popeye's Chicken Andalusia, Oct 2025, Week"
click at [147, 75] on input "Popeye's Chicken Andalusia, Oct 2025, Week" at bounding box center [132, 71] width 100 height 12
type input "Popeye's Chicken Andalusia, Oct 2025, Week 2"
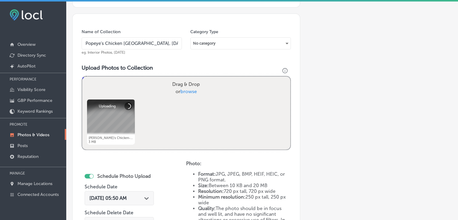
scroll to position [193, 0]
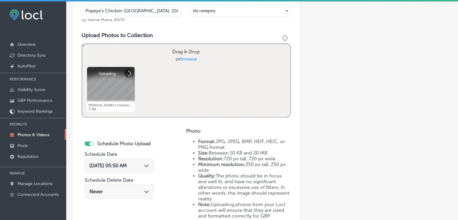
click at [132, 170] on div "[DATE] 05:50 AM Path Created with Sketch." at bounding box center [119, 165] width 69 height 14
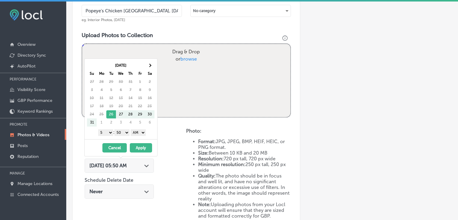
click at [153, 59] on div "[DATE] Su Mo Tu We Th Fr Sa 27 28 29 30 31 1 2 3 4 5 6 7 8 9 10 11 12 13 14 15 …" at bounding box center [121, 99] width 73 height 80
click at [153, 63] on th at bounding box center [150, 65] width 10 height 8
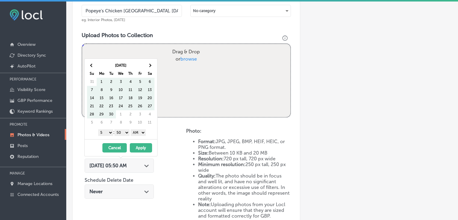
click at [152, 63] on th at bounding box center [150, 65] width 10 height 8
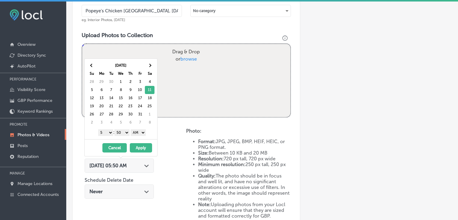
click at [100, 134] on select "1 2 3 4 5 6 7 8 9 10 11 12" at bounding box center [105, 132] width 15 height 7
click at [123, 135] on div "1 2 3 4 5 6 7 8 9 10 11 12 : 00 10 20 30 40 50 AM PM" at bounding box center [122, 132] width 70 height 9
drag, startPoint x: 125, startPoint y: 131, endPoint x: 127, endPoint y: 134, distance: 3.2
click at [125, 131] on select "00 10 20 30 40 50" at bounding box center [121, 132] width 15 height 7
drag, startPoint x: 129, startPoint y: 135, endPoint x: 137, endPoint y: 134, distance: 8.0
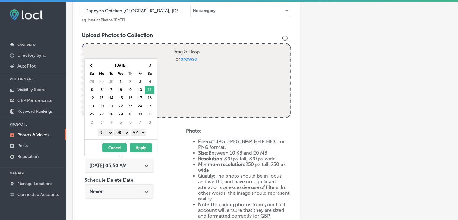
click at [137, 129] on select "AM PM" at bounding box center [138, 132] width 15 height 7
click at [143, 146] on button "Apply" at bounding box center [141, 147] width 22 height 9
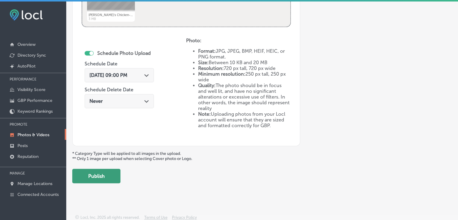
click at [112, 176] on button "Publish" at bounding box center [96, 175] width 48 height 14
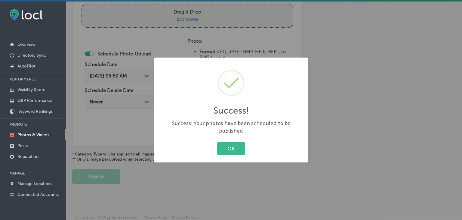
click at [118, 60] on div "Success! × Success! Your photos have been scheduled to be published OK Cancel" at bounding box center [231, 110] width 462 height 220
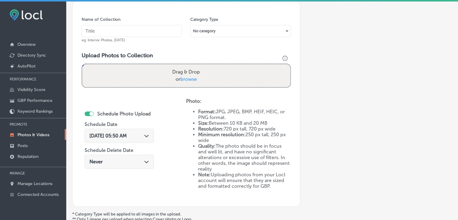
scroll to position [172, 0]
click at [139, 29] on input "text" at bounding box center [132, 31] width 100 height 12
paste input "Popeye's Chicken Andalusia, Oct 2025, Week"
type input "Popeye's Chicken Andalusia, Oct 2025, Week 3"
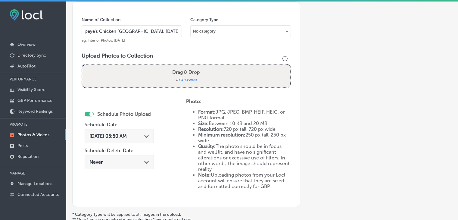
scroll to position [0, 0]
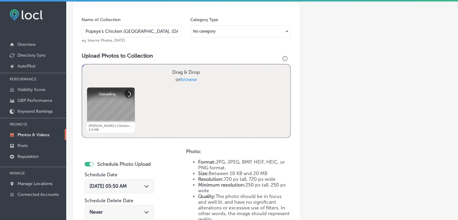
click at [124, 184] on span "[DATE] 05:50 AM" at bounding box center [107, 186] width 37 height 6
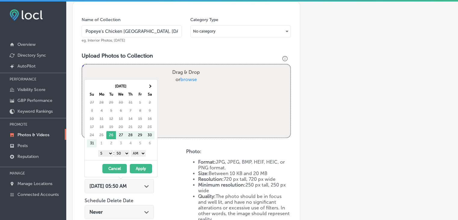
click at [147, 81] on div "[DATE] Su Mo Tu We Th Fr Sa 27 28 29 30 31 1 2 3 4 5 6 7 8 9 10 11 12 13 14 15 …" at bounding box center [121, 119] width 73 height 80
click at [148, 83] on th at bounding box center [150, 86] width 10 height 8
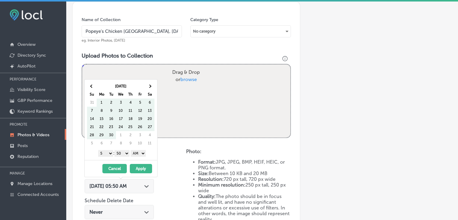
click at [148, 83] on th at bounding box center [150, 86] width 10 height 8
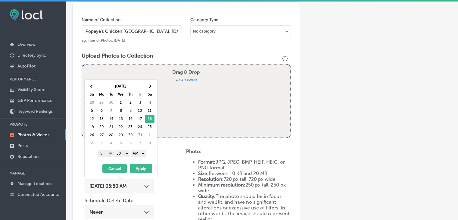
click at [103, 150] on select "1 2 3 4 5 6 7 8 9 10 11 12" at bounding box center [105, 153] width 15 height 7
click at [126, 156] on select "00 10 20 30 40 50" at bounding box center [121, 153] width 15 height 7
click at [147, 147] on div "[DATE] Su Mo Tu We Th Fr Sa 28 29 30 1 2 3 4 5 6 7 8 9 10 11 12 13 14 15 16 17 …" at bounding box center [121, 119] width 73 height 80
click at [142, 156] on select "AM PM" at bounding box center [138, 153] width 15 height 7
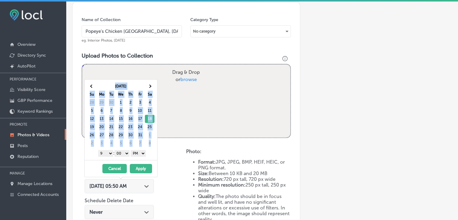
click at [143, 164] on button "Apply" at bounding box center [141, 168] width 22 height 9
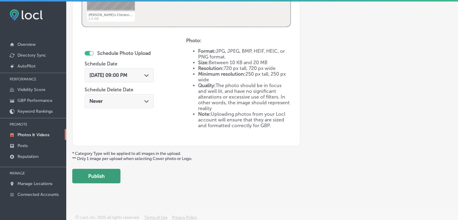
click at [105, 177] on button "Publish" at bounding box center [96, 175] width 48 height 14
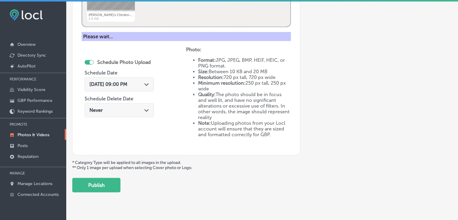
scroll to position [162, 0]
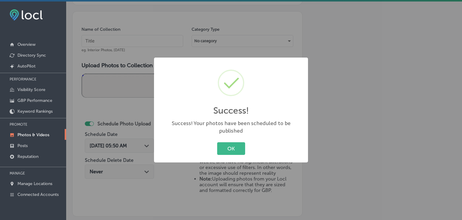
click at [136, 52] on div "Success! × Success! Your photos have been scheduled to be published OK Cancel" at bounding box center [231, 110] width 462 height 220
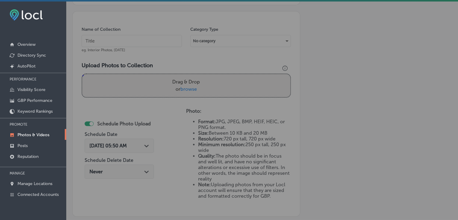
click at [139, 39] on input "text" at bounding box center [132, 41] width 100 height 12
paste input "Popeye's Chicken Andalusia, Oct 2025, Week"
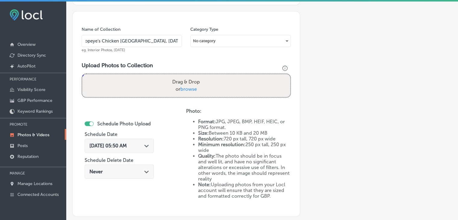
scroll to position [0, 6]
type input "Popeye's Chicken Andalusia, Oct 2025, Week 4"
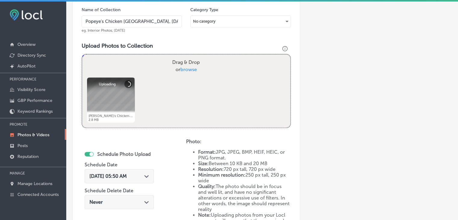
scroll to position [193, 0]
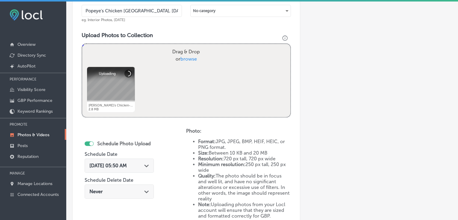
drag, startPoint x: 117, startPoint y: 162, endPoint x: 119, endPoint y: 156, distance: 7.0
click at [117, 162] on span "[DATE] 05:50 AM" at bounding box center [107, 165] width 37 height 6
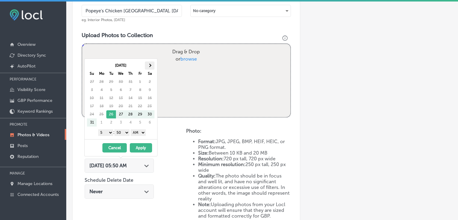
click at [145, 67] on th at bounding box center [150, 65] width 10 height 8
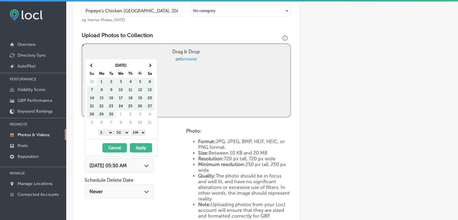
click at [145, 67] on th at bounding box center [150, 65] width 10 height 8
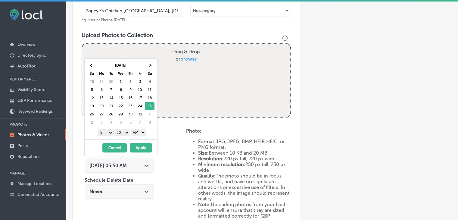
drag, startPoint x: 101, startPoint y: 135, endPoint x: 104, endPoint y: 131, distance: 4.9
click at [101, 135] on select "1 2 3 4 5 6 7 8 9 10 11 12" at bounding box center [105, 132] width 15 height 7
drag, startPoint x: 119, startPoint y: 128, endPoint x: 121, endPoint y: 130, distance: 3.4
click at [119, 128] on div "1 2 3 4 5 6 7 8 9 10 11 12 : 00 10 20 30 40 50 AM PM" at bounding box center [122, 132] width 70 height 9
click at [123, 134] on select "00 10 20 30 40 50" at bounding box center [121, 132] width 15 height 7
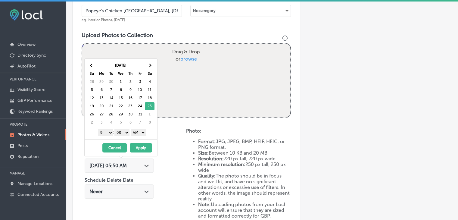
click at [138, 131] on select "AM PM" at bounding box center [138, 132] width 15 height 7
click at [138, 143] on button "Apply" at bounding box center [141, 147] width 22 height 9
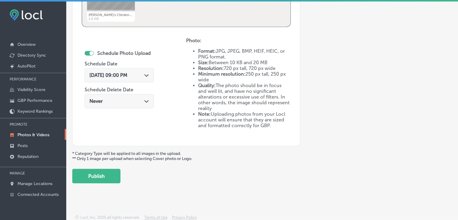
drag, startPoint x: 97, startPoint y: 174, endPoint x: 101, endPoint y: 168, distance: 7.3
click at [97, 175] on button "Publish" at bounding box center [96, 175] width 48 height 14
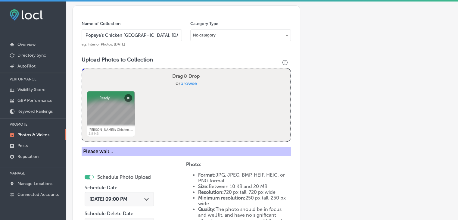
scroll to position [162, 0]
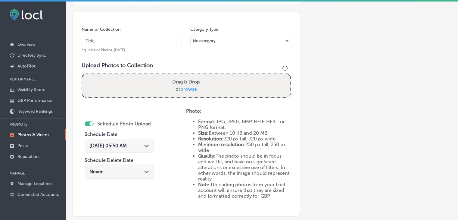
click at [144, 38] on input "text" at bounding box center [132, 41] width 100 height 12
paste input "Popeye's Chicken Andalusia, Oct 2025, Week"
type input "Popeye's Chicken Andalusia, Oct 2025, Week 5"
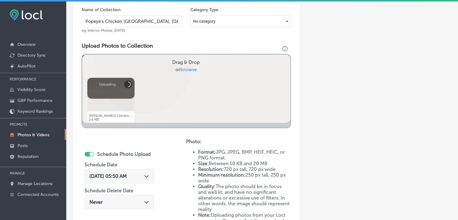
scroll to position [193, 0]
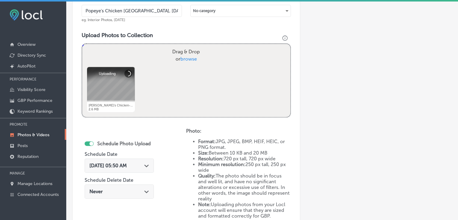
drag, startPoint x: 116, startPoint y: 177, endPoint x: 116, endPoint y: 157, distance: 20.2
click at [116, 176] on div "Schedule Photo Upload Schedule Date [DATE] 05:50 AM Path Created with Sketch. S…" at bounding box center [119, 169] width 69 height 65
click at [116, 158] on div "[DATE] 05:50 AM Path Created with Sketch." at bounding box center [119, 165] width 69 height 14
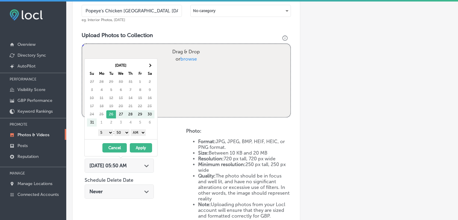
click at [156, 57] on div "Drag & Drop or browse" at bounding box center [186, 55] width 208 height 23
click at [82, 44] on input "Drag & Drop or browse" at bounding box center [186, 45] width 208 height 2
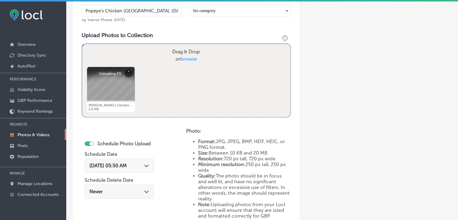
click at [129, 160] on div "[DATE] 05:50 AM Path Created with Sketch." at bounding box center [119, 165] width 69 height 14
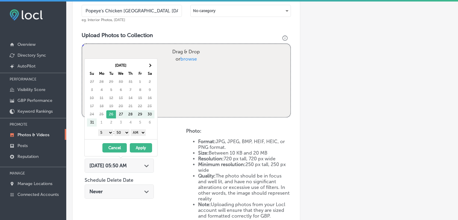
click at [153, 71] on th "Sa" at bounding box center [150, 73] width 10 height 8
click at [153, 64] on th at bounding box center [150, 65] width 10 height 8
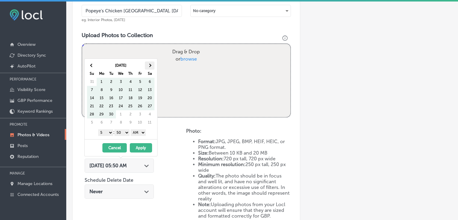
click at [153, 64] on th at bounding box center [150, 65] width 10 height 8
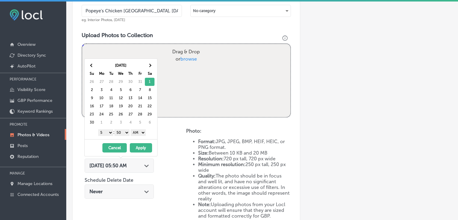
click at [102, 130] on select "1 2 3 4 5 6 7 8 9 10 11 12" at bounding box center [105, 132] width 15 height 7
click at [123, 130] on select "00 10 20 30 40 50" at bounding box center [121, 132] width 15 height 7
click at [128, 131] on select "00 10 20 30 40 50" at bounding box center [121, 132] width 15 height 7
click at [143, 128] on div "1 2 3 4 5 6 7 8 9 10 11 12 : 00 10 20 30 40 50 AM PM" at bounding box center [122, 132] width 70 height 9
click at [139, 132] on select "AM PM" at bounding box center [138, 132] width 15 height 7
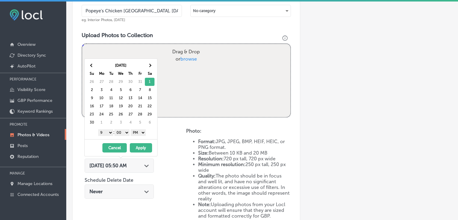
drag, startPoint x: 137, startPoint y: 146, endPoint x: 142, endPoint y: 143, distance: 5.8
click at [137, 146] on button "Apply" at bounding box center [141, 147] width 22 height 9
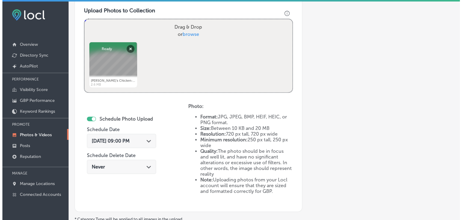
scroll to position [283, 0]
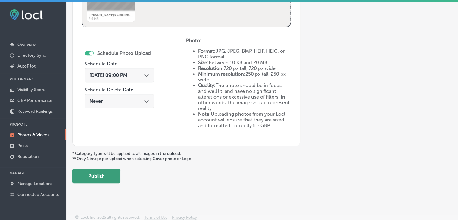
drag, startPoint x: 102, startPoint y: 166, endPoint x: 103, endPoint y: 171, distance: 4.8
click at [99, 177] on button "Publish" at bounding box center [96, 175] width 48 height 14
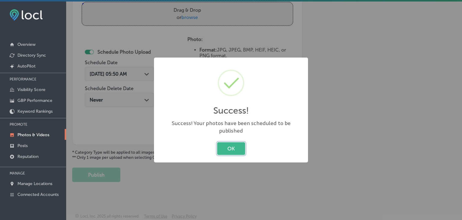
scroll to position [233, 0]
